Goal: Information Seeking & Learning: Learn about a topic

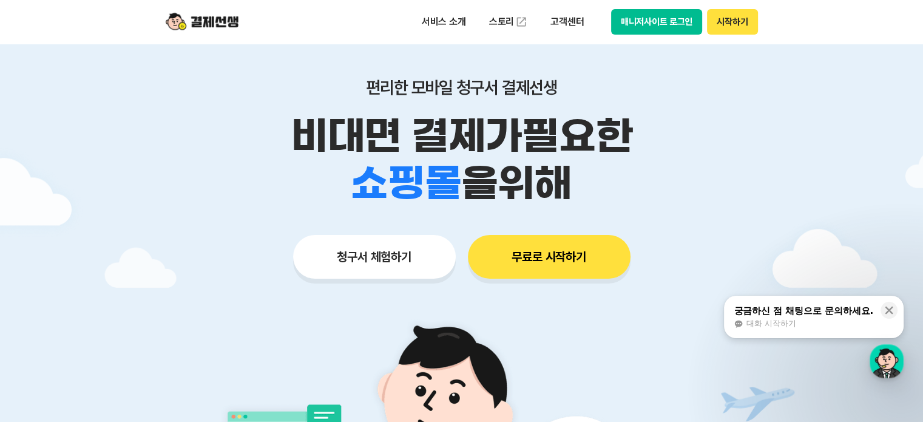
scroll to position [61, 0]
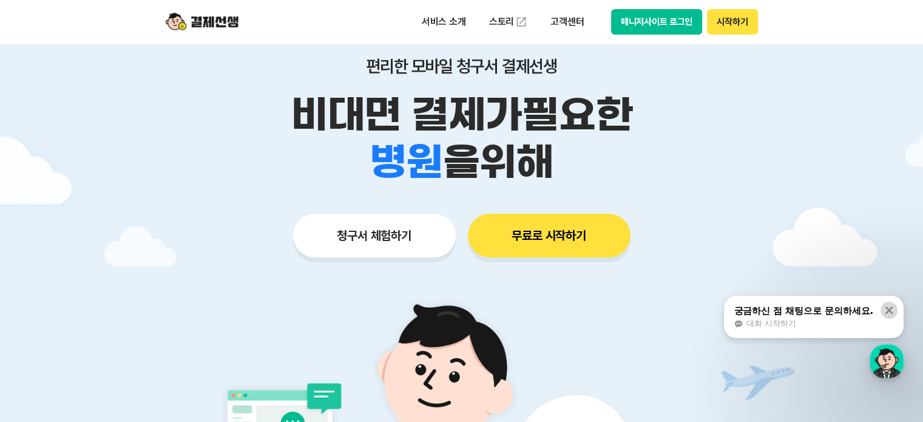
click at [885, 308] on icon at bounding box center [889, 310] width 8 height 8
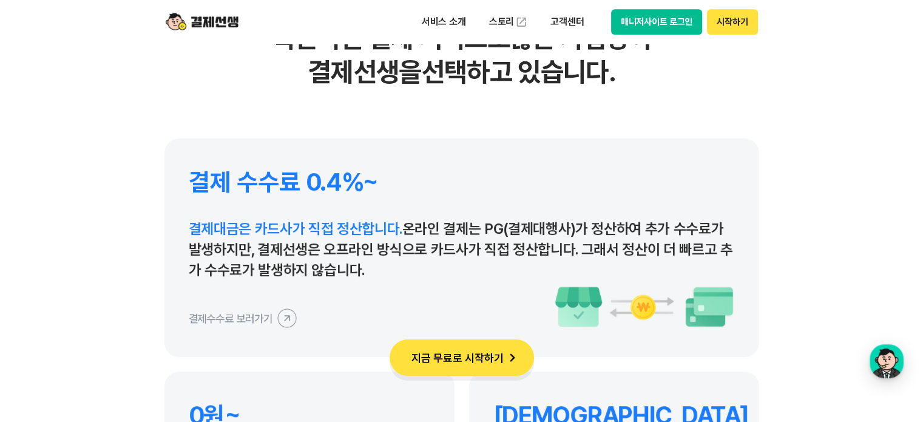
scroll to position [5643, 0]
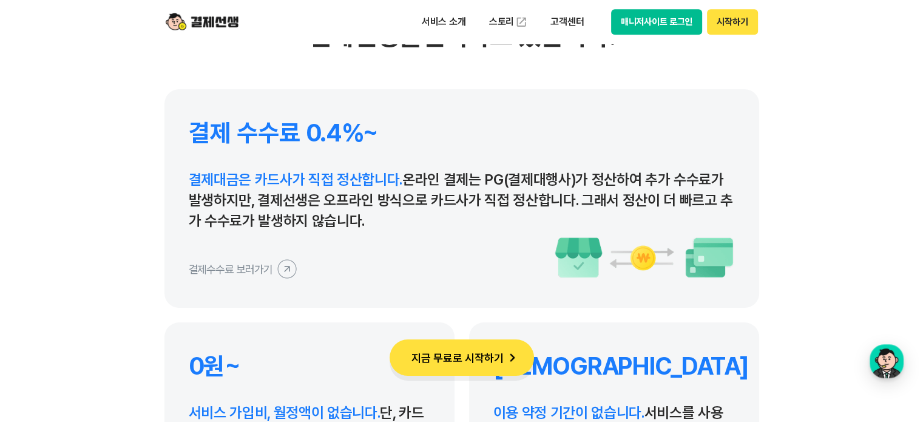
click at [284, 264] on icon at bounding box center [286, 268] width 27 height 27
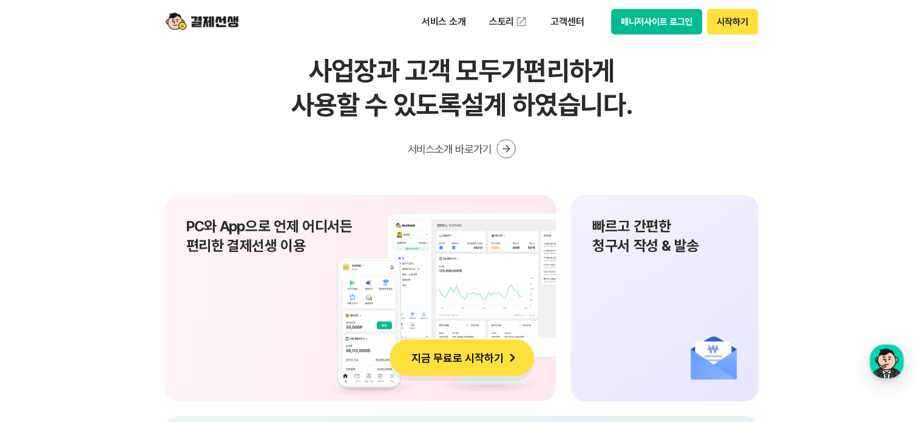
scroll to position [7888, 0]
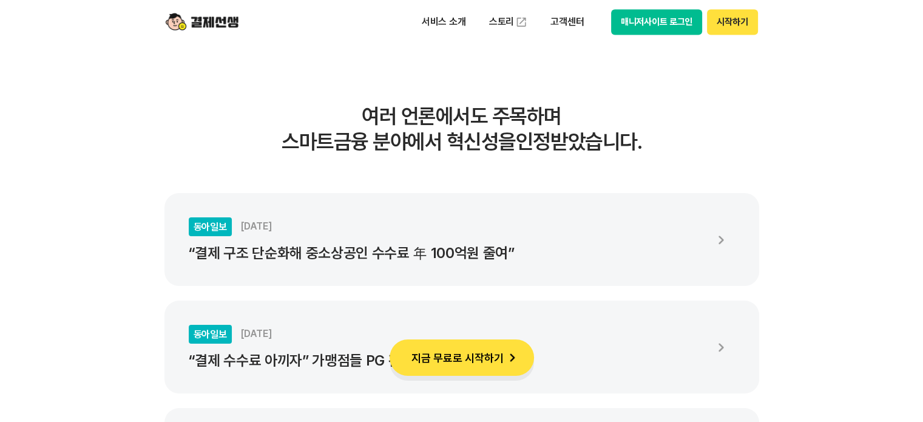
scroll to position [2063, 0]
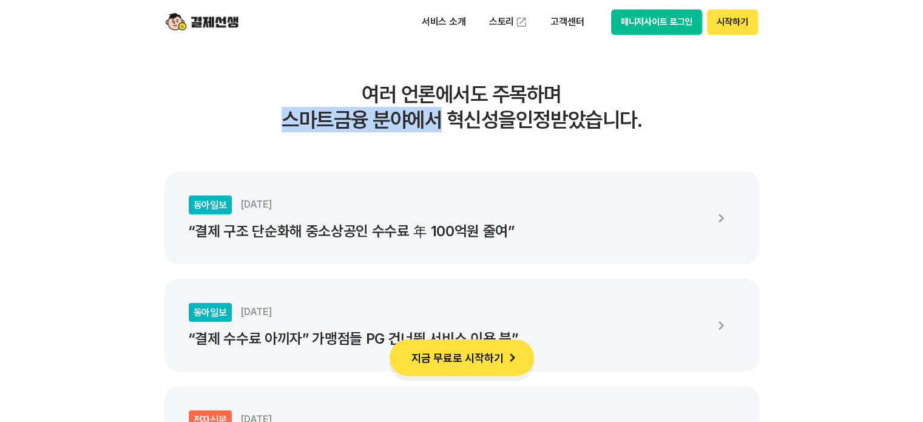
drag, startPoint x: 282, startPoint y: 121, endPoint x: 621, endPoint y: 126, distance: 339.2
click at [434, 126] on h3 "여러 언론에서도 주목하며 스마트금융 분야에서 혁신성을 인정받았습니다." at bounding box center [461, 106] width 595 height 51
click at [606, 126] on h3 "여러 언론에서도 주목하며 스마트금융 분야에서 혁신성을 인정받았습니다." at bounding box center [461, 106] width 595 height 51
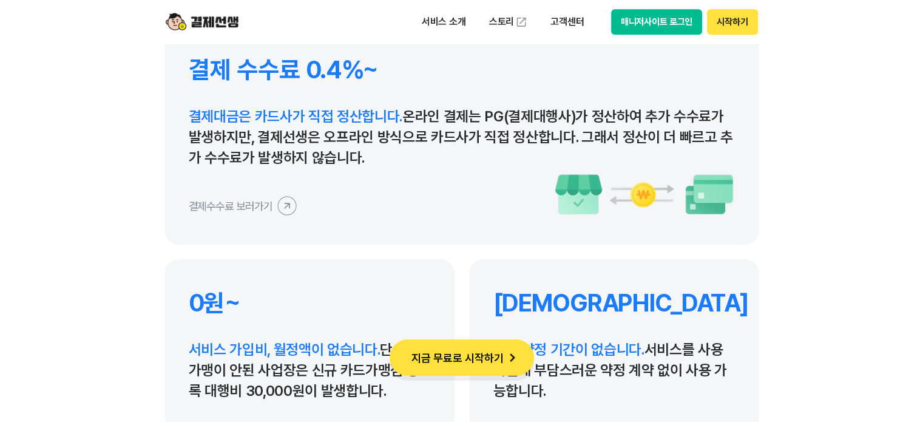
scroll to position [5643, 0]
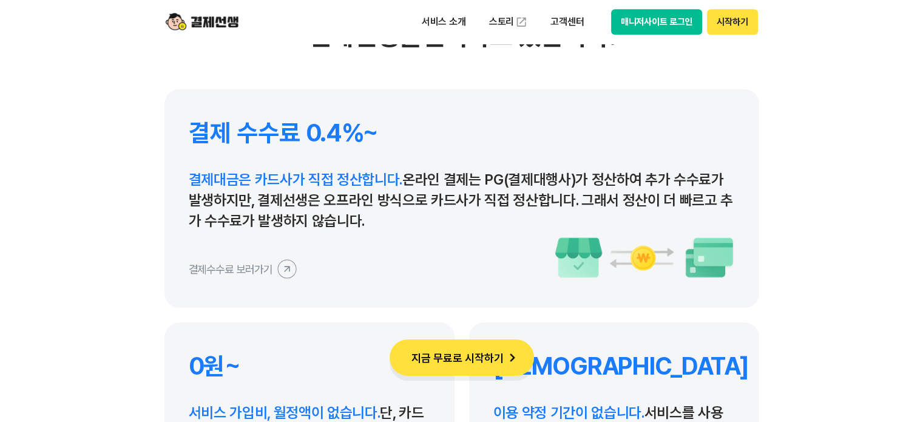
click at [283, 271] on icon at bounding box center [286, 268] width 27 height 27
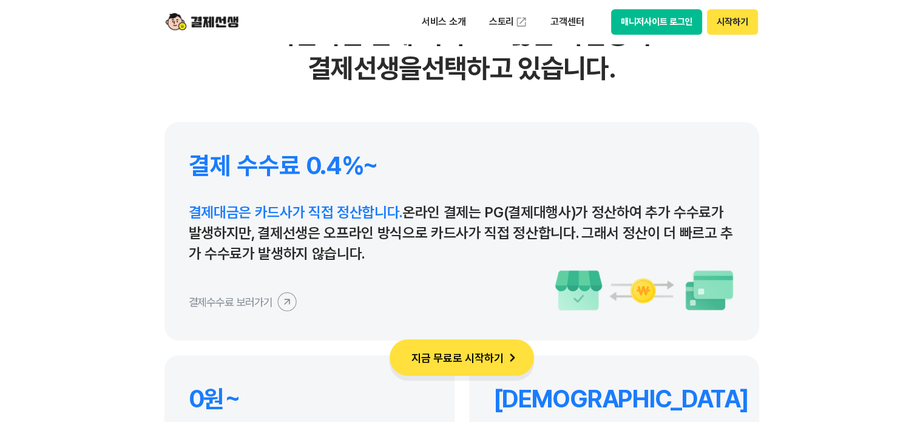
scroll to position [5540, 0]
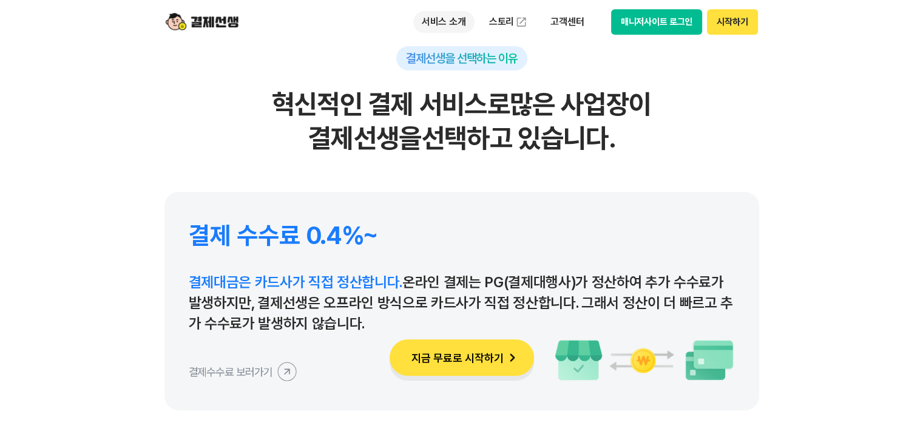
click at [442, 19] on p "서비스 소개" at bounding box center [443, 22] width 61 height 22
click at [808, 215] on section "결제선생을 선택하는 이유 혁신적인 결제 서비스로 많은 사업장이 결제선생을 선택하고 있습니다. 결제 수수료 0.4%~ 결제대금은 카드사가 직접 …" at bounding box center [461, 278] width 923 height 780
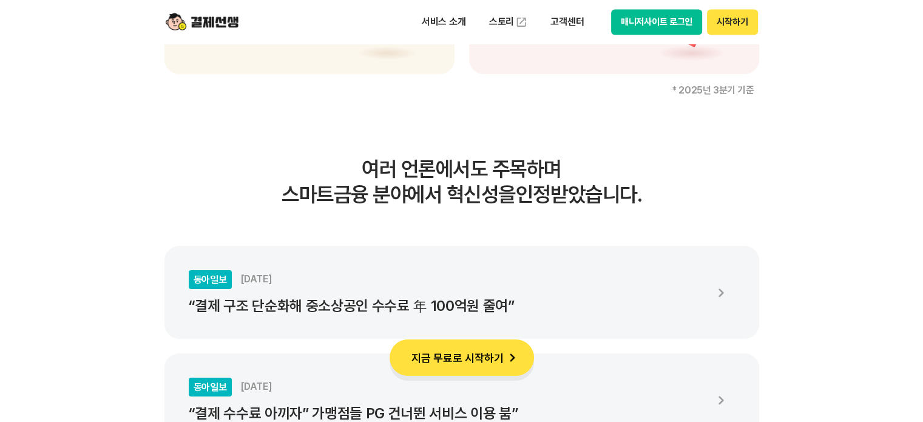
scroll to position [1900, 0]
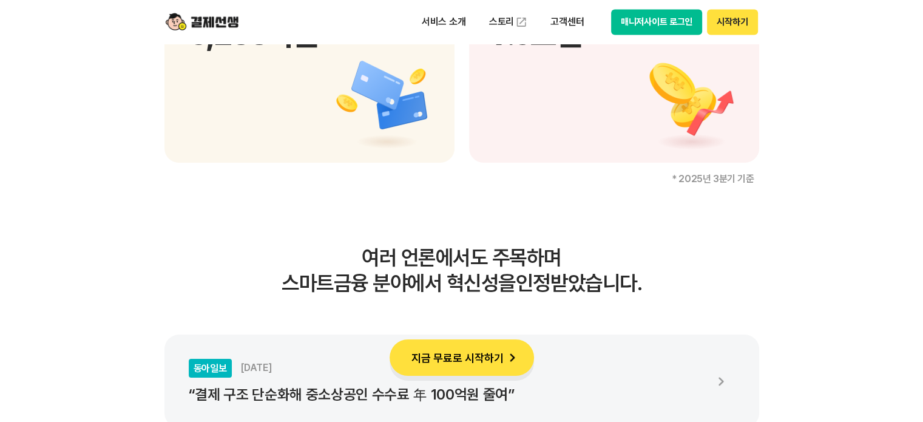
click at [748, 12] on button "시작하기" at bounding box center [732, 21] width 50 height 25
click at [631, 16] on button "매니저사이트 로그인" at bounding box center [657, 21] width 92 height 25
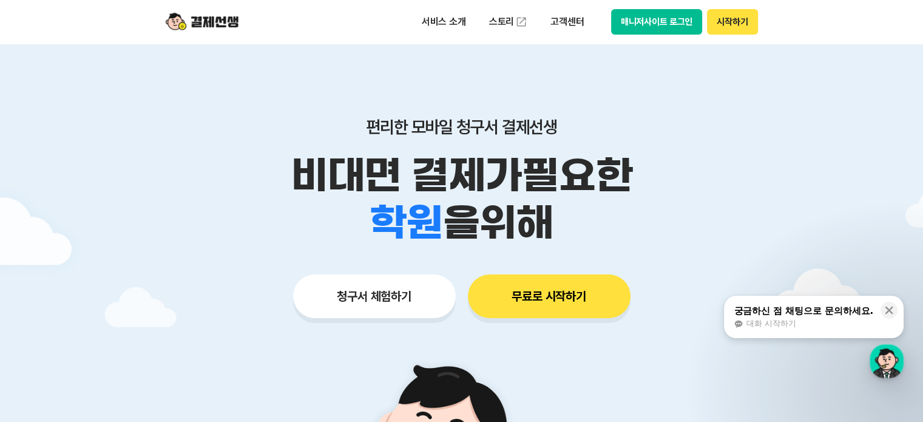
click at [649, 24] on button "매니저사이트 로그인" at bounding box center [657, 21] width 92 height 25
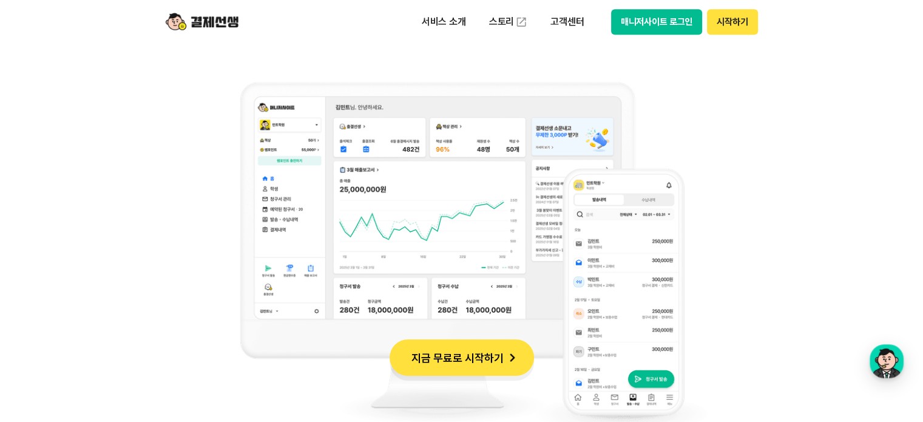
scroll to position [1032, 0]
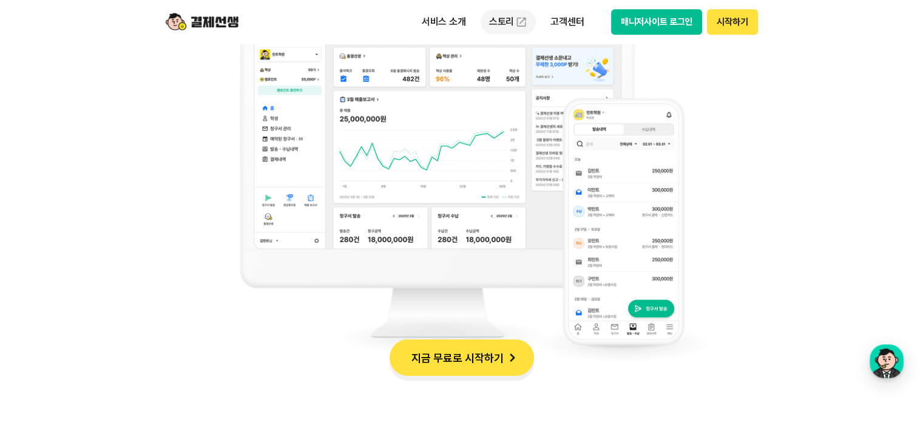
click at [505, 28] on link "스토리" at bounding box center [509, 22] width 56 height 24
click at [453, 29] on p "서비스 소개" at bounding box center [443, 22] width 61 height 22
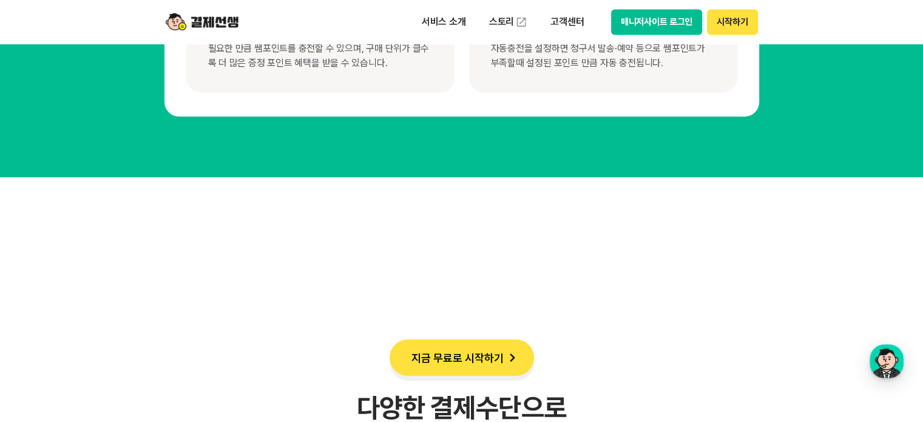
scroll to position [6371, 0]
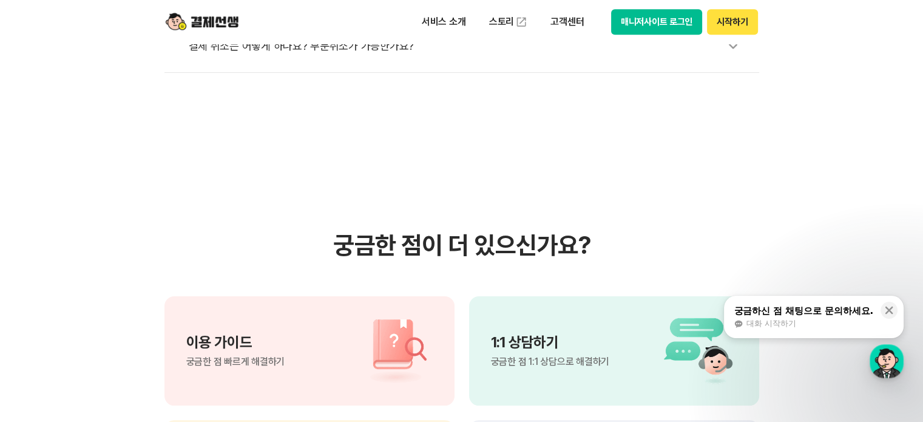
scroll to position [728, 0]
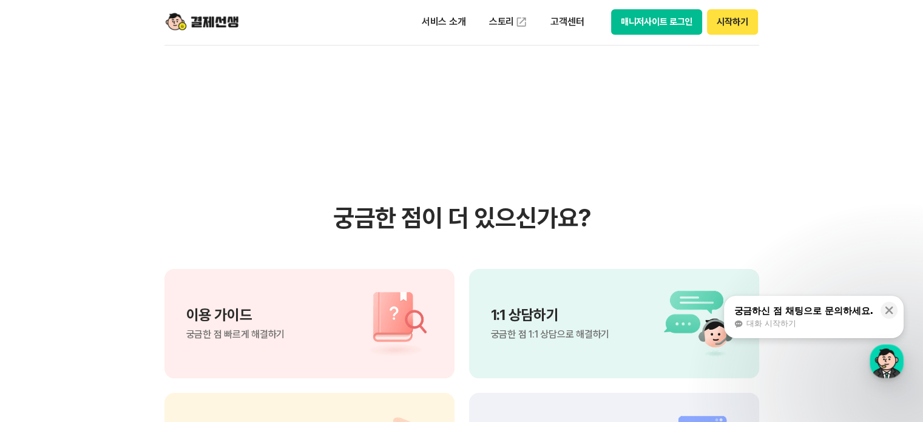
click at [608, 298] on div "1:1 상담하기 궁금한 점 1:1 상담으로 해결하기" at bounding box center [614, 323] width 290 height 109
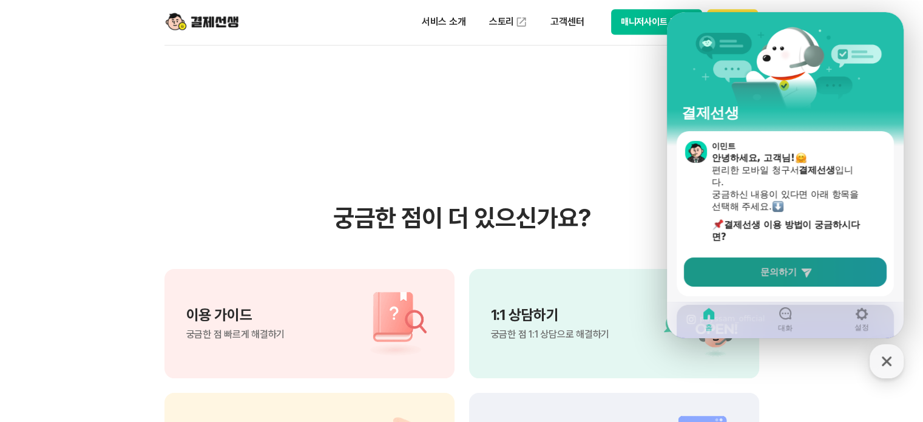
click at [753, 278] on link "문의하기" at bounding box center [785, 271] width 203 height 29
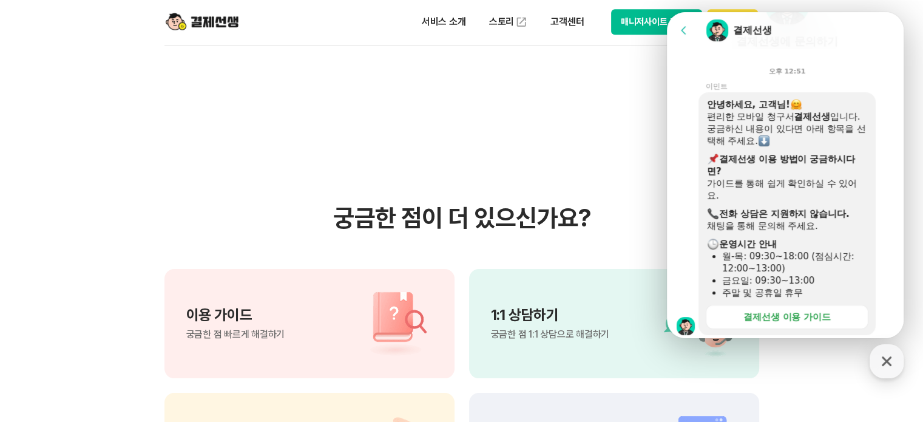
scroll to position [147, 0]
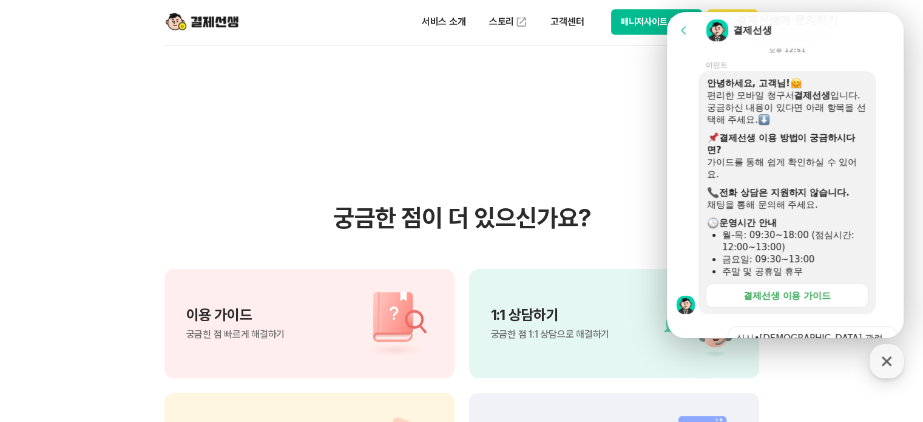
click at [612, 93] on section "궁금한 점이 더 있으신가요? 이용 가이드 궁금한 점 빠르게 해결하기 1:1 상담하기 궁금한 점 1:1 상담으로 해결하기 제휴 결제선생 파트너 …" at bounding box center [461, 353] width 923 height 614
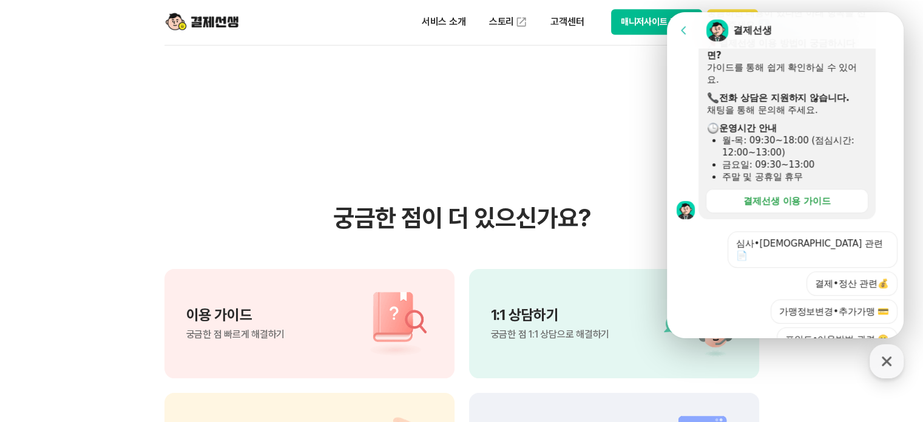
scroll to position [329, 0]
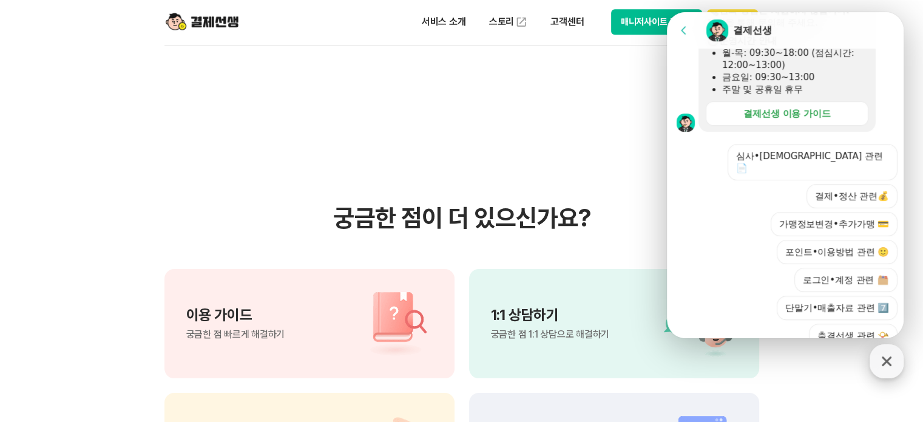
click at [893, 365] on icon "button" at bounding box center [887, 361] width 22 height 22
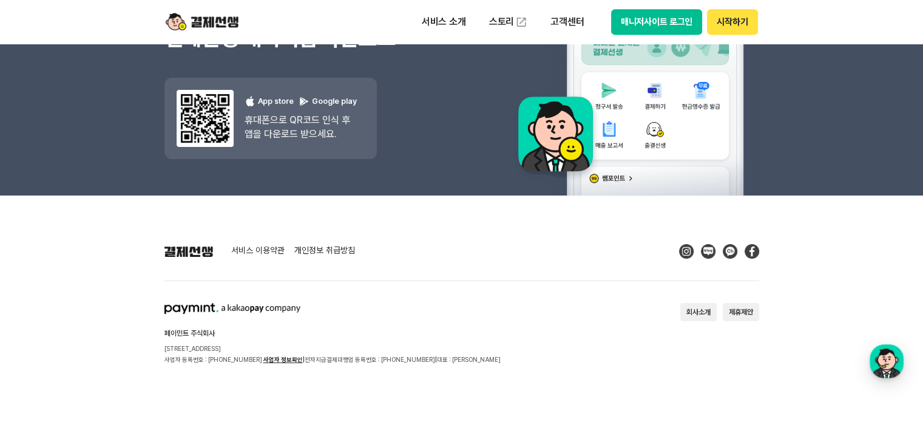
scroll to position [1707, 0]
